Goal: Find specific page/section: Find specific page/section

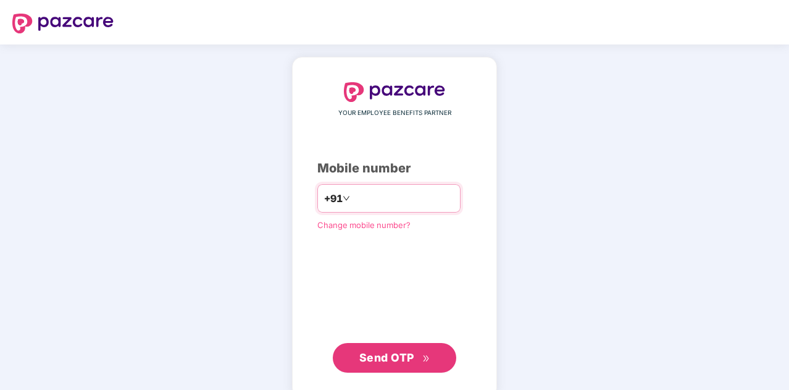
type input "**********"
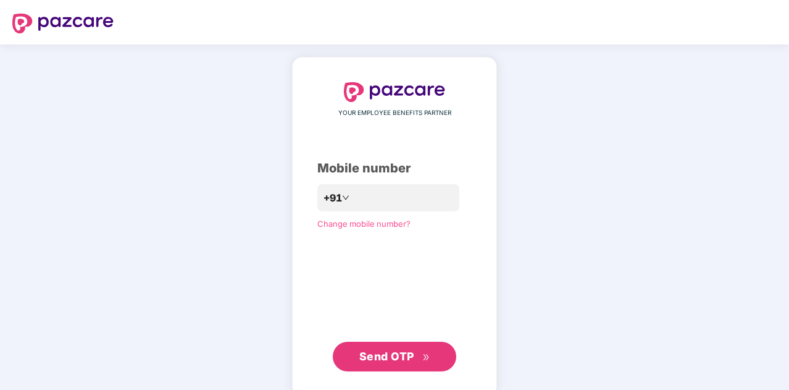
click at [403, 353] on span "Send OTP" at bounding box center [386, 356] width 55 height 13
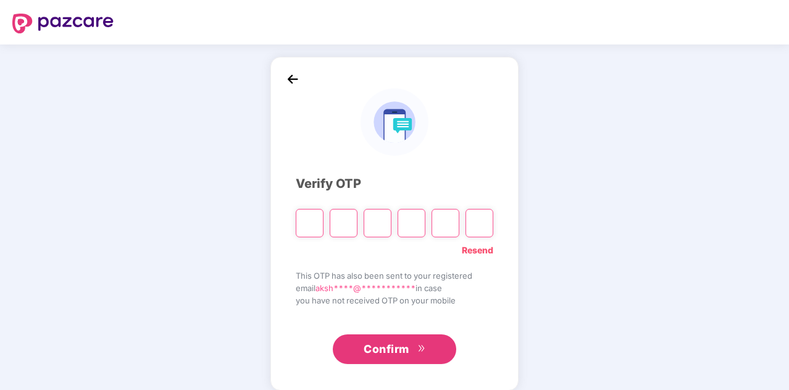
type input "*"
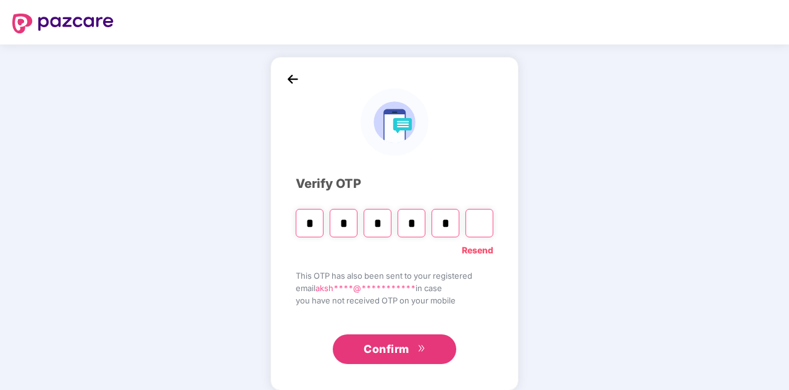
type input "*"
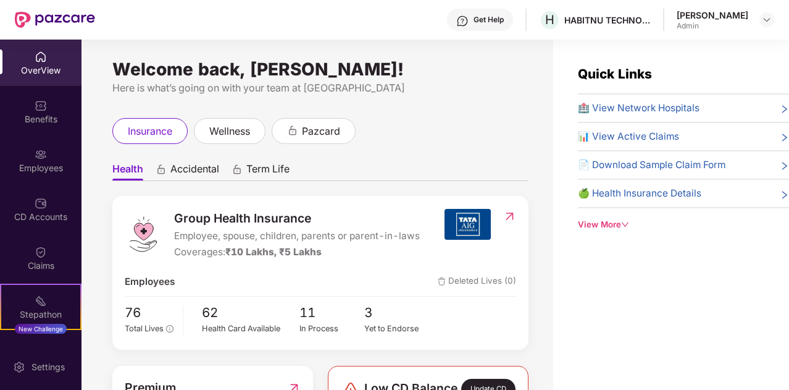
click at [625, 114] on span "🏥 View Network Hospitals" at bounding box center [639, 108] width 122 height 15
click at [619, 104] on span "🏥 View Network Hospitals" at bounding box center [639, 108] width 122 height 15
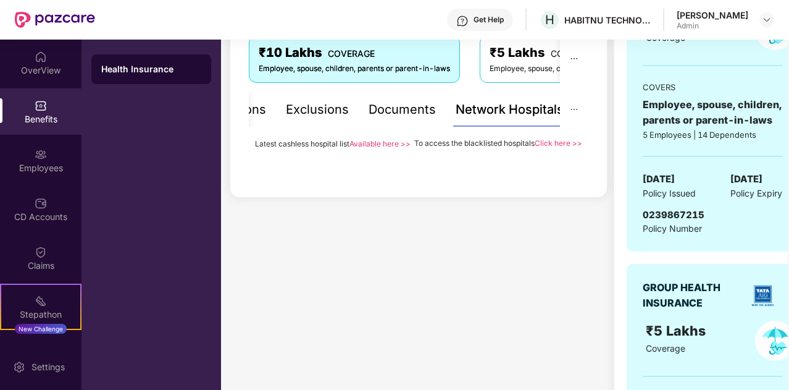
scroll to position [226, 0]
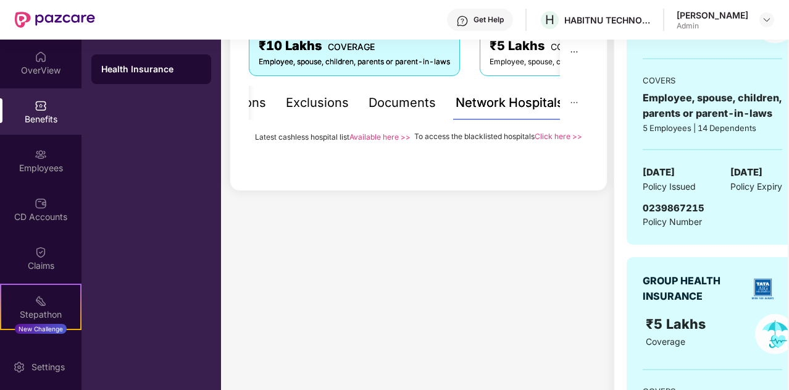
click at [373, 137] on link "Available here >>" at bounding box center [380, 136] width 61 height 9
